Goal: Task Accomplishment & Management: Manage account settings

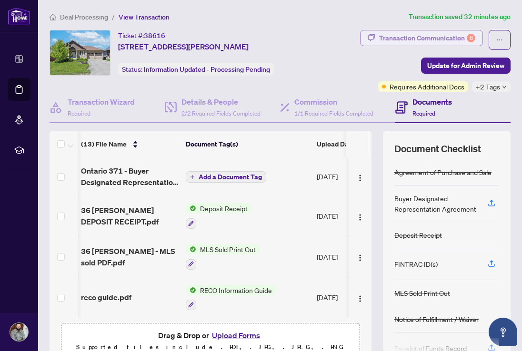
click at [449, 37] on div "Transaction Communication 8" at bounding box center [427, 37] width 96 height 15
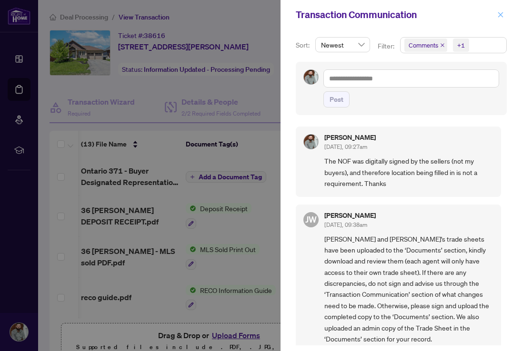
click at [502, 17] on icon "close" at bounding box center [500, 14] width 5 height 5
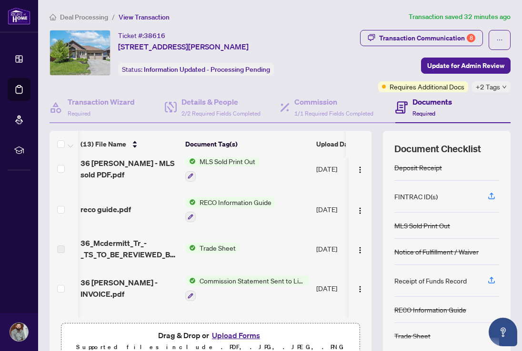
scroll to position [0, 1]
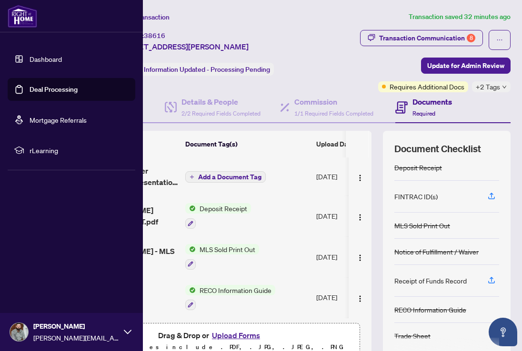
click at [19, 17] on img at bounding box center [23, 16] width 30 height 23
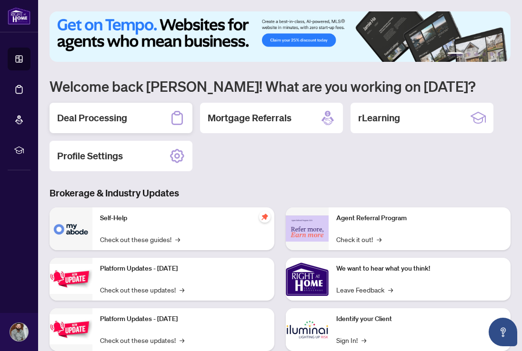
click at [140, 120] on div "Deal Processing" at bounding box center [121, 118] width 143 height 30
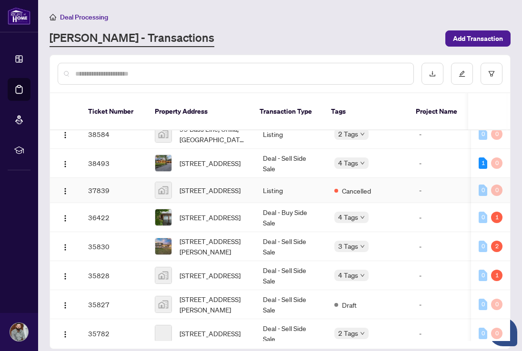
scroll to position [878, 0]
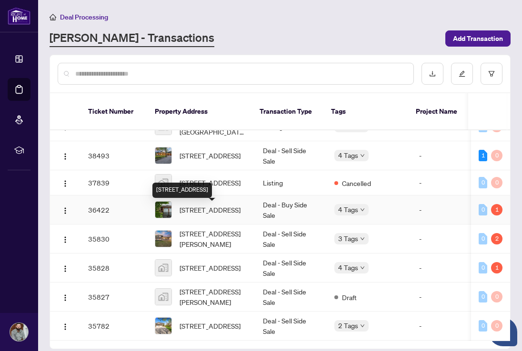
click at [203, 215] on span "[STREET_ADDRESS]" at bounding box center [210, 210] width 61 height 10
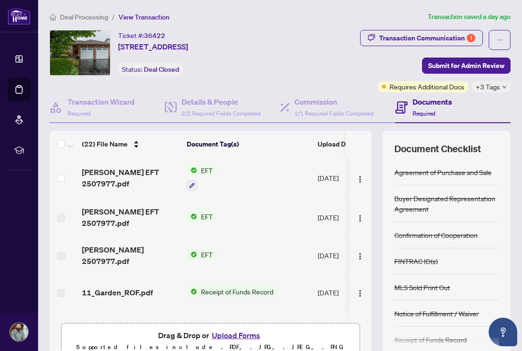
scroll to position [0, 0]
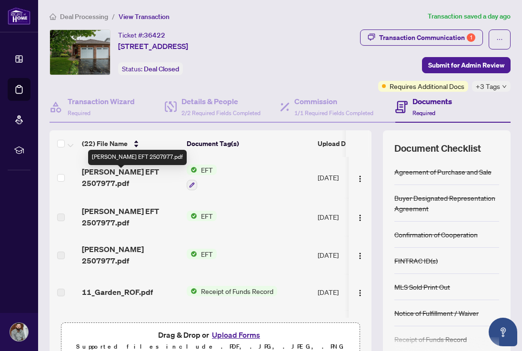
click at [134, 179] on span "[PERSON_NAME] EFT 2507977.pdf" at bounding box center [130, 177] width 97 height 23
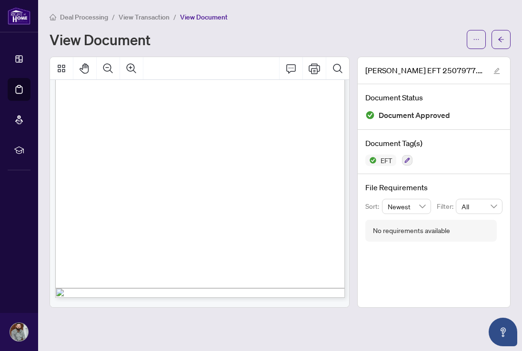
scroll to position [0, 4]
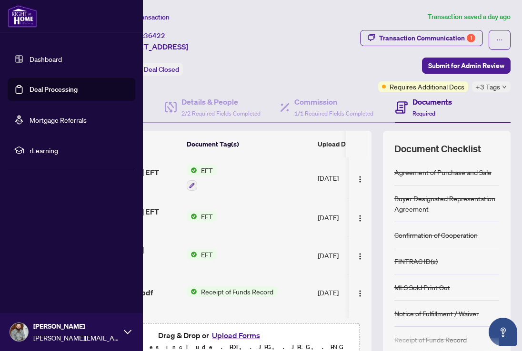
click at [28, 14] on img at bounding box center [23, 16] width 30 height 23
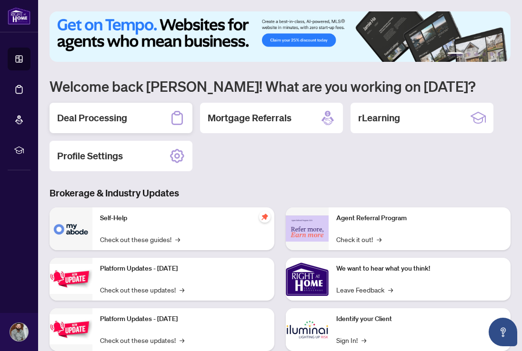
click at [167, 120] on div "Deal Processing" at bounding box center [121, 118] width 143 height 30
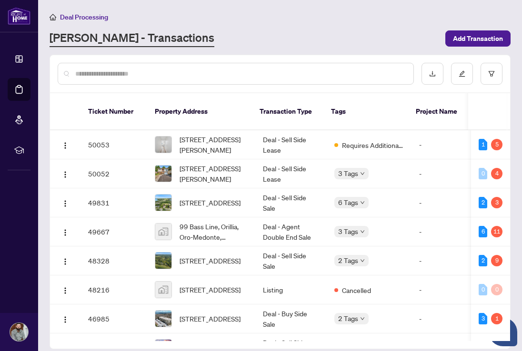
click at [131, 76] on input "text" at bounding box center [240, 74] width 330 height 10
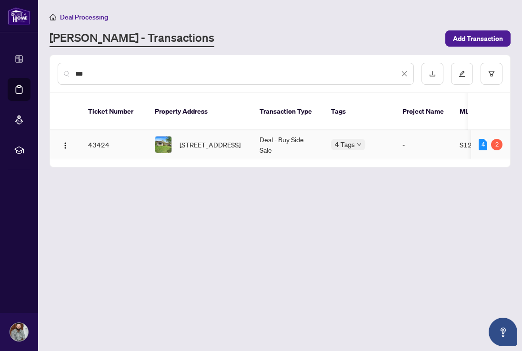
type input "***"
click at [190, 140] on span "[STREET_ADDRESS]" at bounding box center [210, 145] width 61 height 10
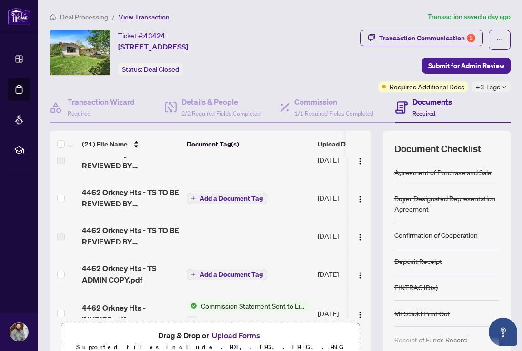
scroll to position [288, 0]
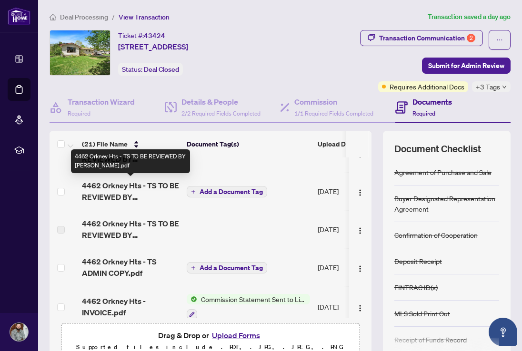
click at [125, 190] on span "4462 Orkney Hts - TS TO BE REVIEWED BY [PERSON_NAME].pdf" at bounding box center [130, 191] width 97 height 23
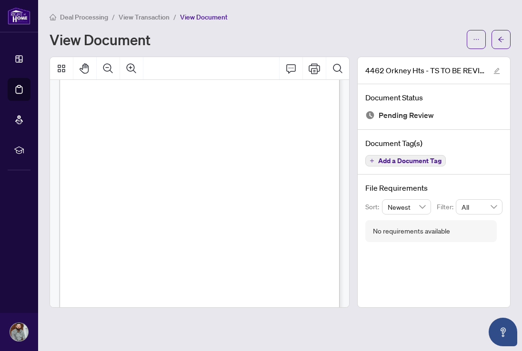
scroll to position [53, 0]
click at [138, 73] on button "Zoom In" at bounding box center [131, 68] width 23 height 23
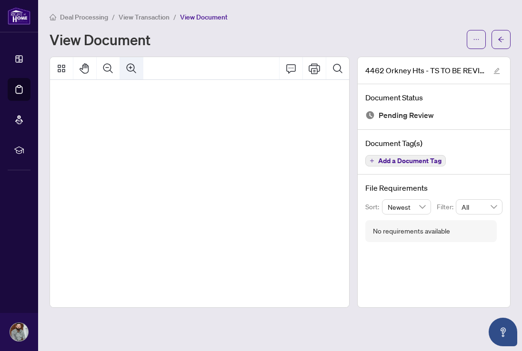
click at [138, 73] on button "Zoom In" at bounding box center [131, 68] width 23 height 23
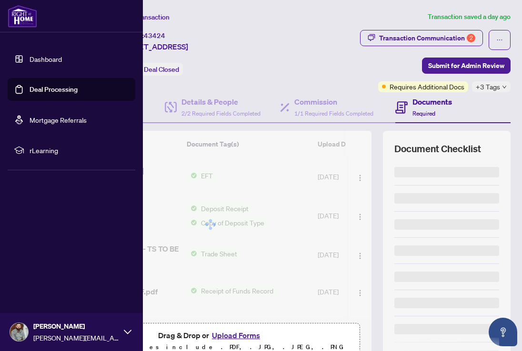
click at [21, 19] on img at bounding box center [23, 16] width 30 height 23
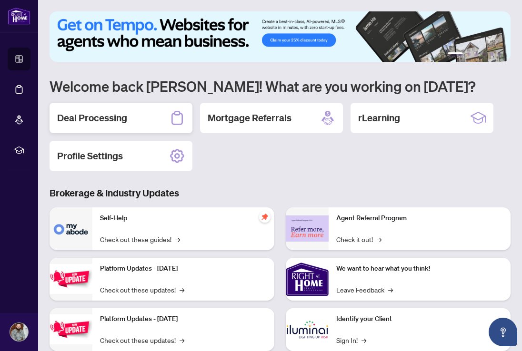
click at [127, 121] on h2 "Deal Processing" at bounding box center [92, 117] width 70 height 13
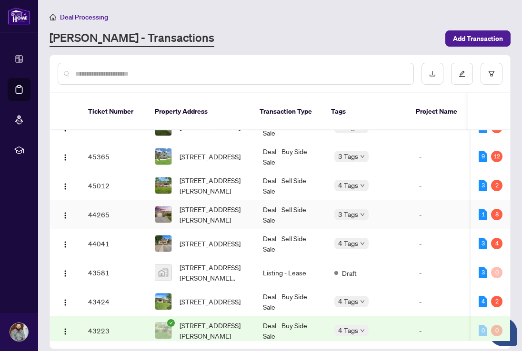
scroll to position [236, 0]
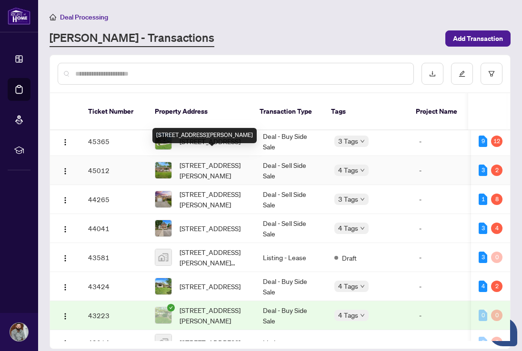
click at [203, 162] on span "[STREET_ADDRESS][PERSON_NAME]" at bounding box center [214, 170] width 68 height 21
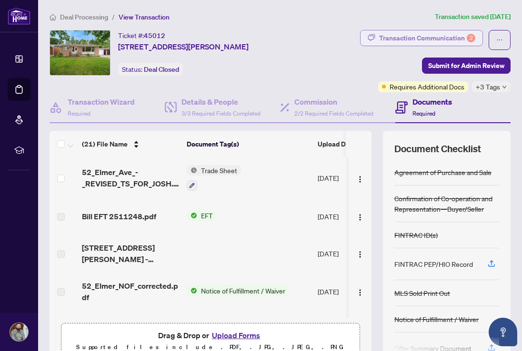
click at [409, 35] on div "Transaction Communication 2" at bounding box center [427, 37] width 96 height 15
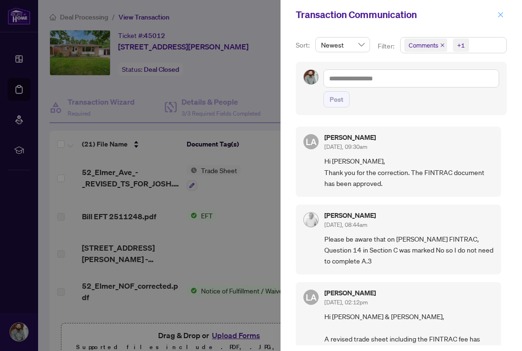
click at [499, 11] on icon "close" at bounding box center [500, 14] width 7 height 7
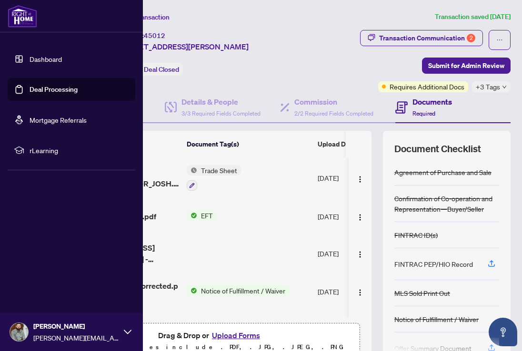
click at [16, 16] on img at bounding box center [23, 16] width 30 height 23
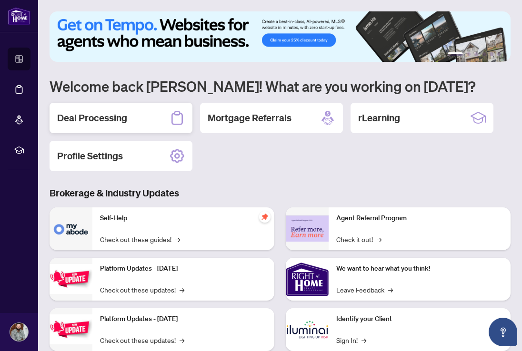
click at [156, 119] on div "Deal Processing" at bounding box center [121, 118] width 143 height 30
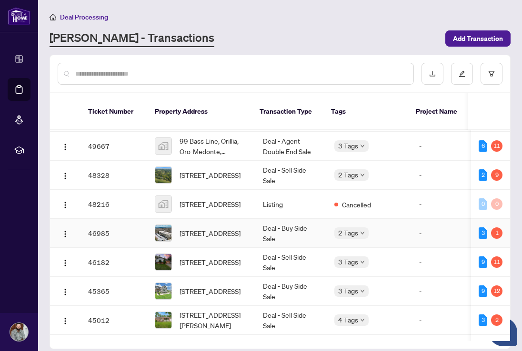
scroll to position [95, 0]
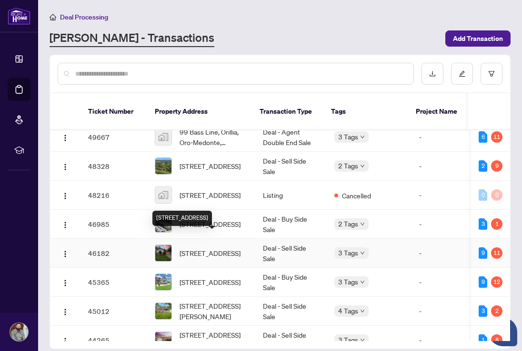
click at [201, 248] on span "[STREET_ADDRESS]" at bounding box center [210, 253] width 61 height 10
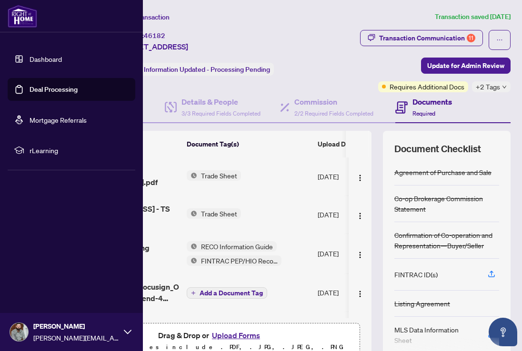
click at [19, 16] on img at bounding box center [23, 16] width 30 height 23
